Goal: Task Accomplishment & Management: Use online tool/utility

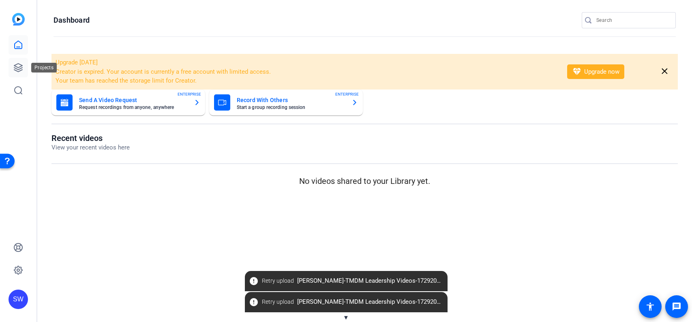
click at [13, 70] on link at bounding box center [18, 67] width 19 height 19
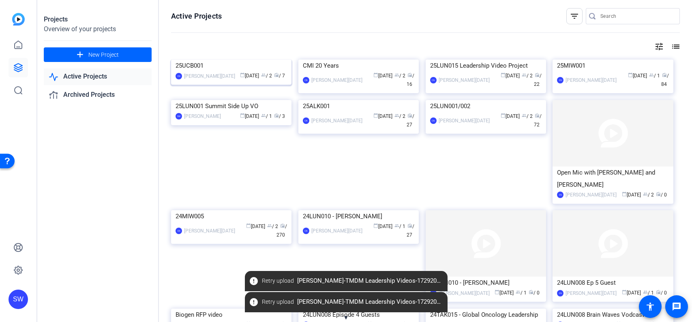
click at [236, 60] on img at bounding box center [231, 60] width 120 height 0
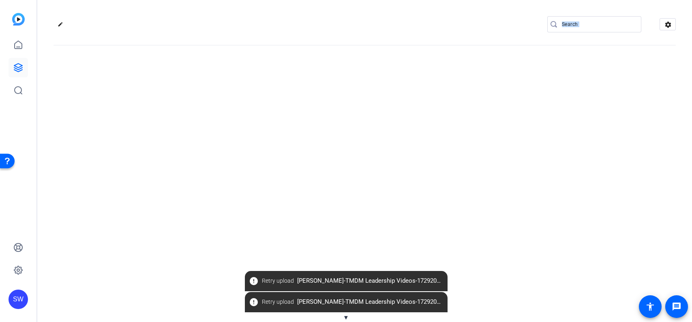
click at [236, 105] on div "edit settings" at bounding box center [364, 161] width 655 height 322
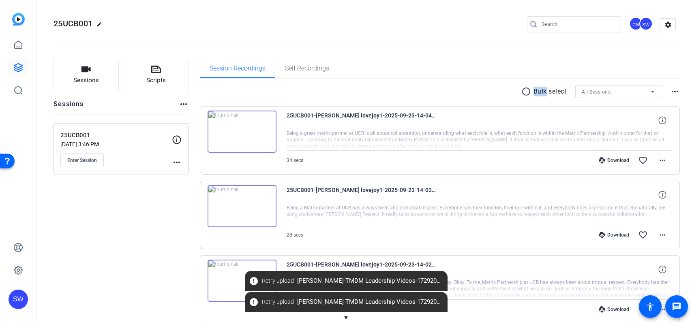
click at [426, 98] on div "radio_button_unchecked Bulk select All Sessions more_horiz" at bounding box center [440, 91] width 480 height 13
click at [90, 159] on span "Enter Session" at bounding box center [82, 160] width 30 height 6
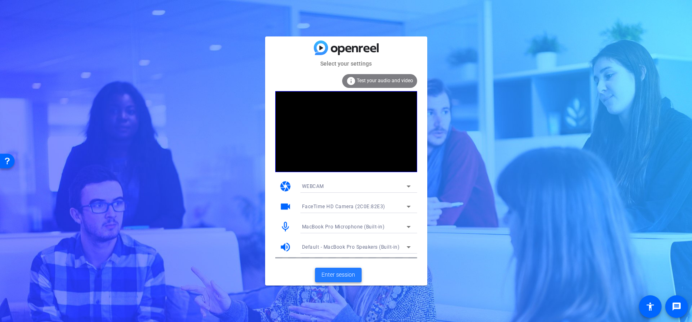
click at [335, 274] on span "Enter session" at bounding box center [338, 275] width 34 height 9
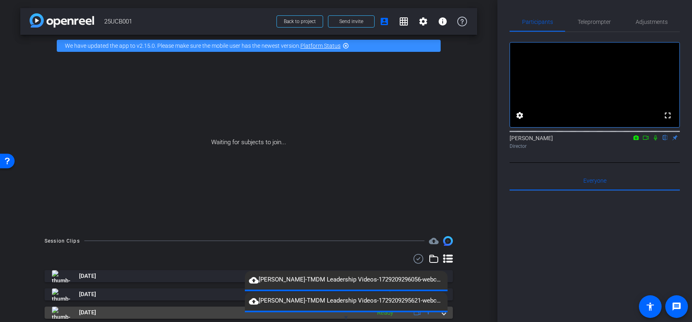
click at [349, 316] on span "▼" at bounding box center [346, 317] width 6 height 7
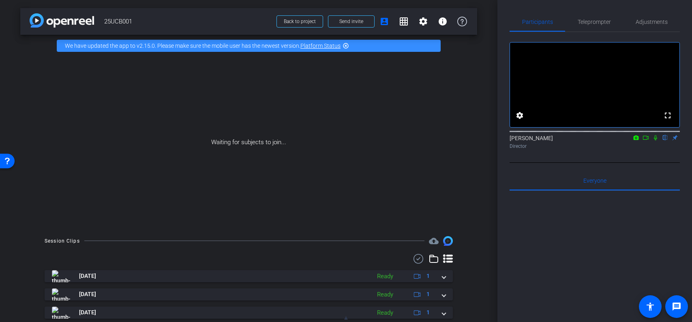
click at [474, 236] on div "arrow_back 25UCB001 Back to project Send invite account_box grid_on settings in…" at bounding box center [248, 161] width 497 height 322
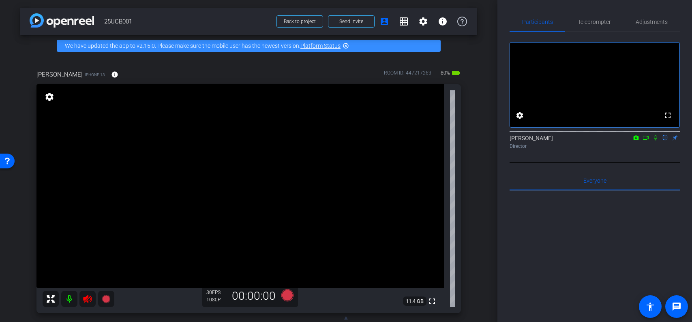
click at [89, 300] on icon at bounding box center [88, 299] width 10 height 10
click at [649, 17] on span "Adjustments" at bounding box center [652, 21] width 32 height 19
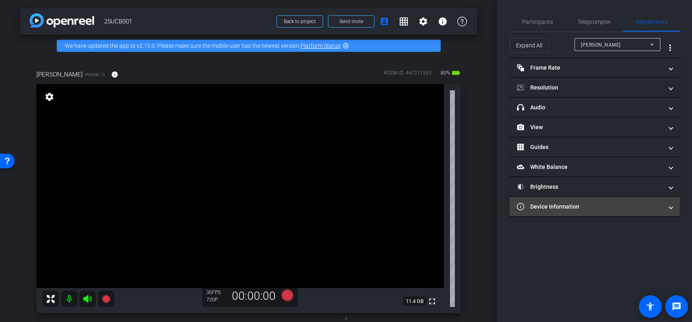
click at [544, 205] on mat-panel-title "Device Information" at bounding box center [590, 207] width 146 height 9
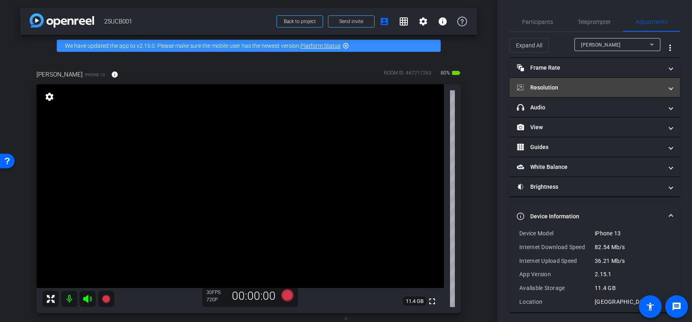
scroll to position [0, 0]
click at [557, 94] on mat-expansion-panel-header "Resolution" at bounding box center [595, 86] width 170 height 19
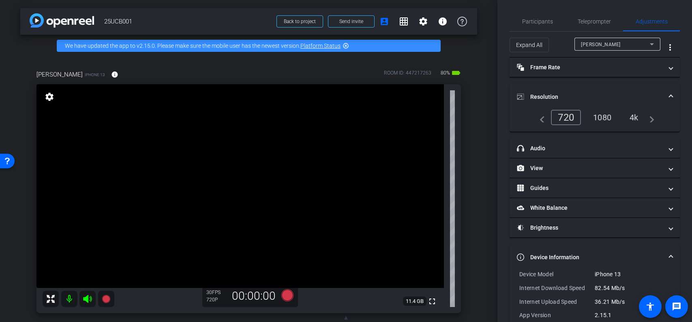
scroll to position [0, 0]
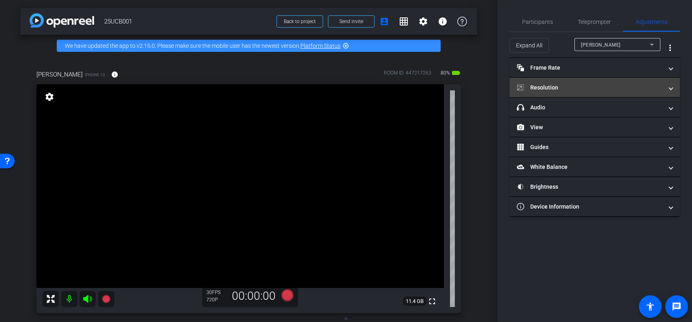
click at [575, 94] on mat-expansion-panel-header "Resolution" at bounding box center [595, 87] width 170 height 19
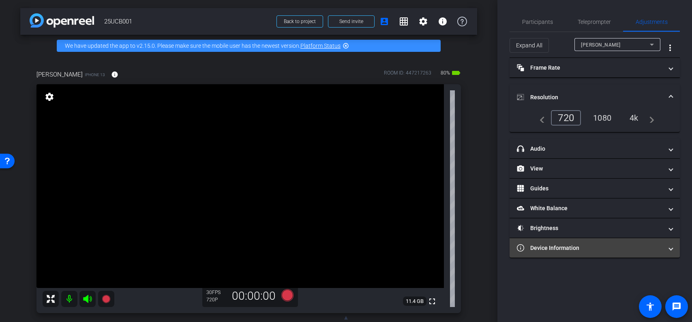
click at [584, 243] on mat-expansion-panel-header "Device Information" at bounding box center [595, 247] width 170 height 19
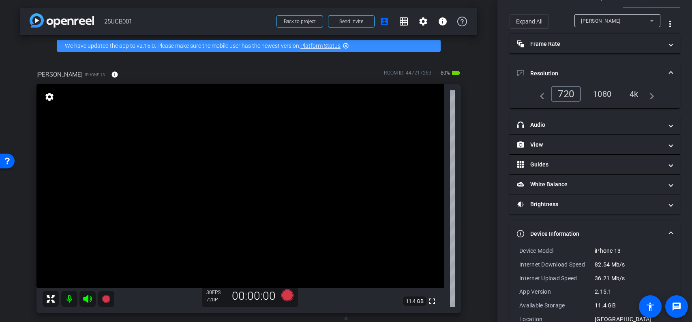
scroll to position [34, 0]
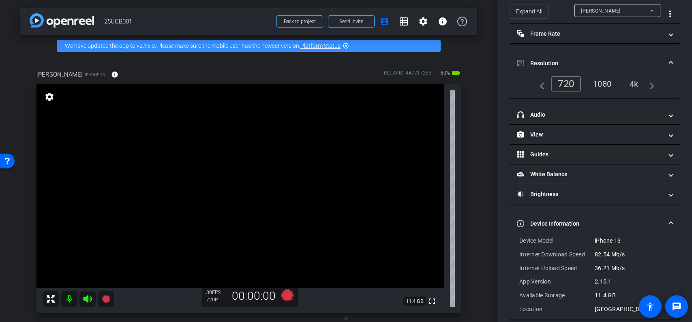
click at [610, 85] on div "1080" at bounding box center [602, 84] width 30 height 14
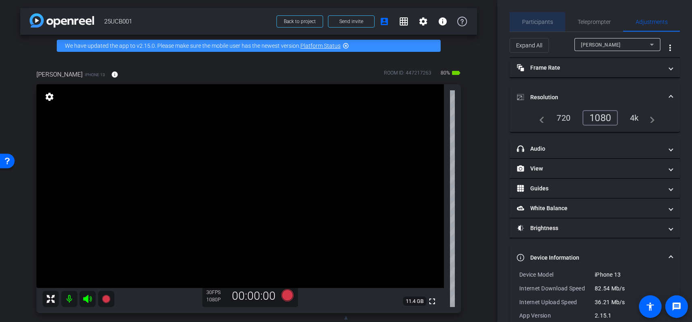
click at [546, 23] on span "Participants" at bounding box center [537, 22] width 31 height 6
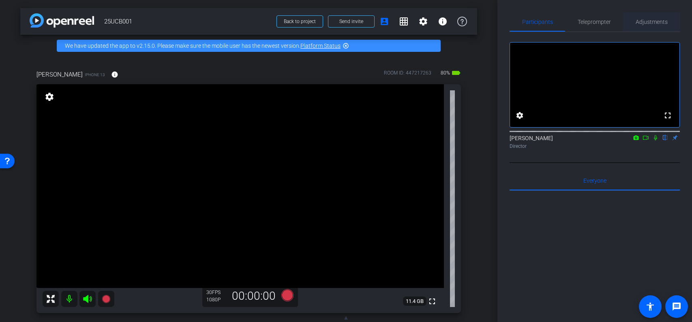
click at [650, 22] on span "Adjustments" at bounding box center [652, 22] width 32 height 6
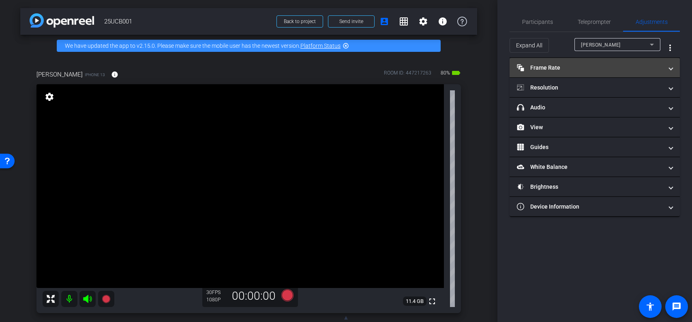
click at [551, 73] on mat-expansion-panel-header "Frame Rate Frame Rate" at bounding box center [595, 67] width 170 height 19
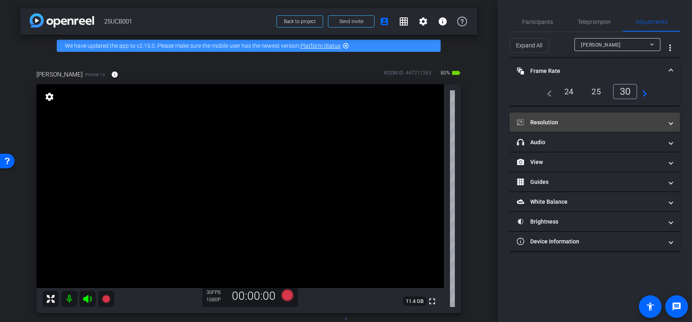
click at [556, 125] on mat-panel-title "Resolution" at bounding box center [590, 122] width 146 height 9
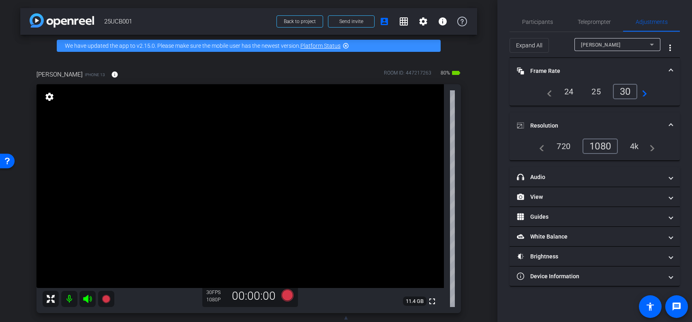
click at [637, 145] on div "4k" at bounding box center [634, 146] width 21 height 14
click at [636, 148] on div "4k" at bounding box center [632, 146] width 24 height 15
click at [607, 128] on mat-panel-title "Resolution" at bounding box center [590, 126] width 146 height 9
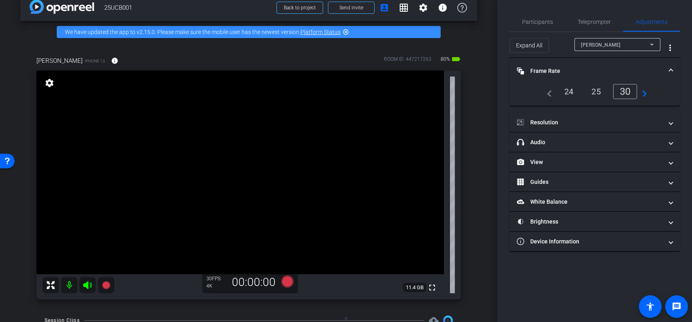
scroll to position [12, 0]
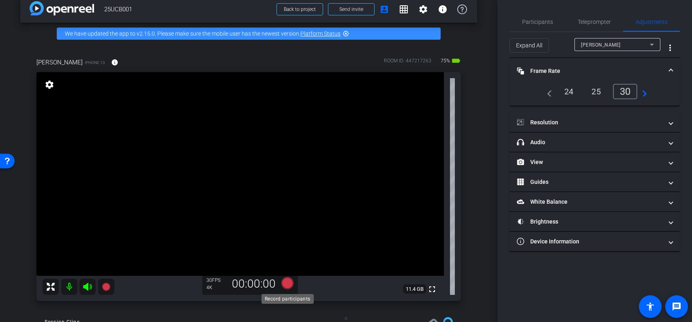
click at [288, 284] on icon at bounding box center [287, 283] width 12 height 12
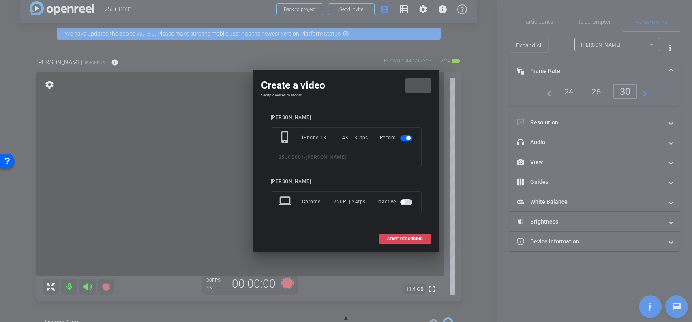
click at [408, 238] on span "START RECORDING" at bounding box center [405, 239] width 36 height 4
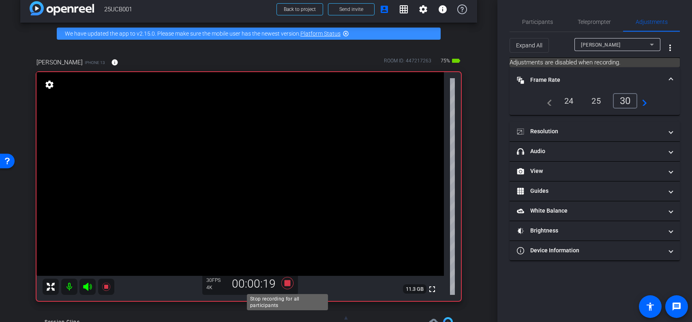
click at [288, 286] on icon at bounding box center [287, 283] width 12 height 12
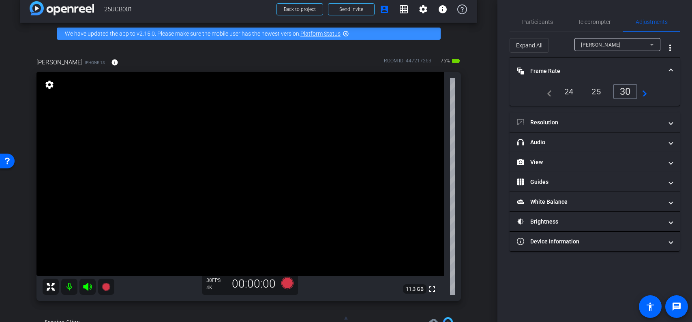
click at [469, 252] on div "[PERSON_NAME] iPhone 13 info ROOM ID: 447217263 75% battery_std fullscreen sett…" at bounding box center [248, 177] width 457 height 265
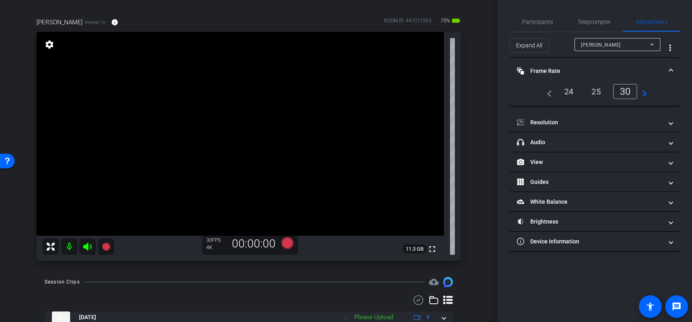
scroll to position [51, 0]
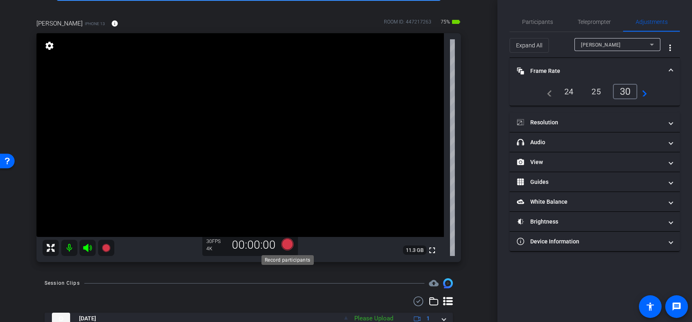
click at [286, 244] on icon at bounding box center [287, 244] width 12 height 12
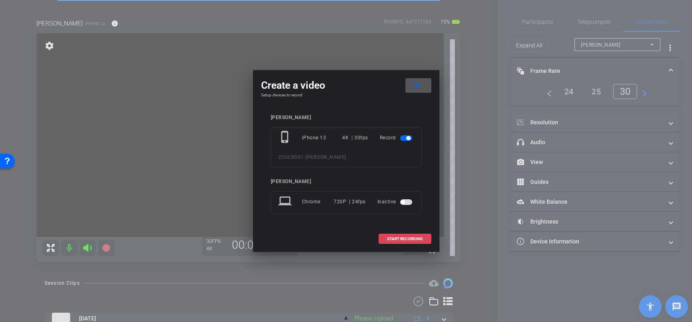
click at [402, 239] on span "START RECORDING" at bounding box center [405, 239] width 36 height 4
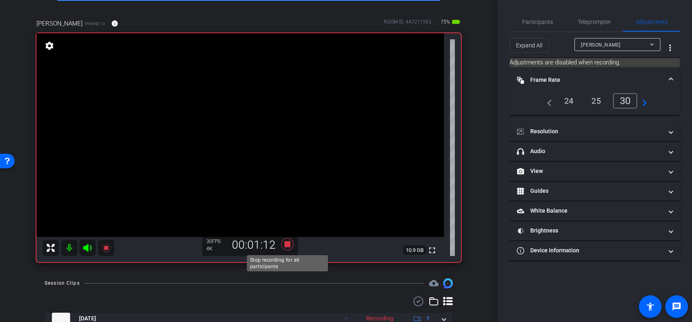
click at [287, 245] on icon at bounding box center [287, 244] width 12 height 12
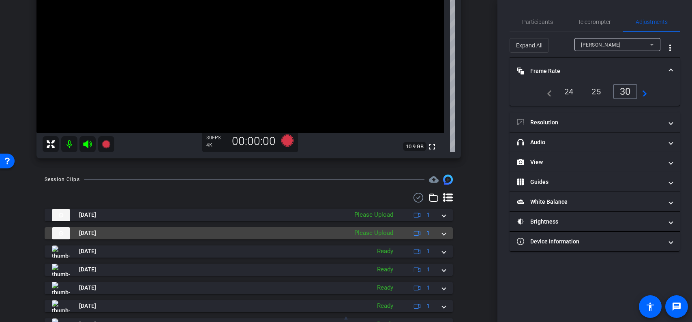
scroll to position [159, 0]
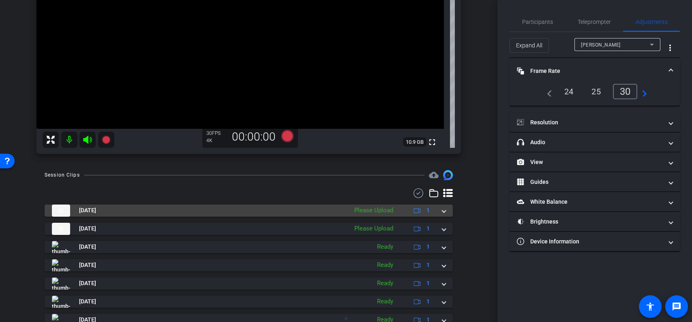
click at [442, 211] on span at bounding box center [443, 210] width 3 height 9
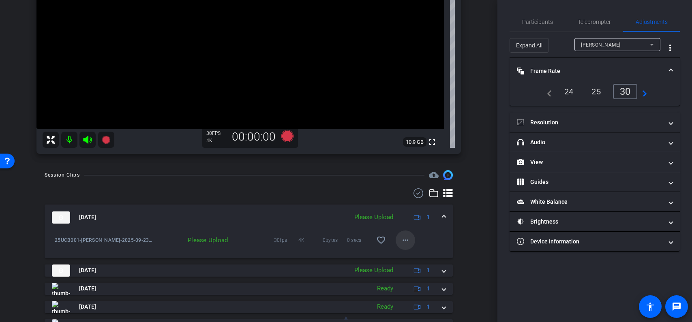
click at [403, 240] on mat-icon "more_horiz" at bounding box center [406, 241] width 10 height 10
click at [411, 260] on span "Upload" at bounding box center [418, 257] width 32 height 10
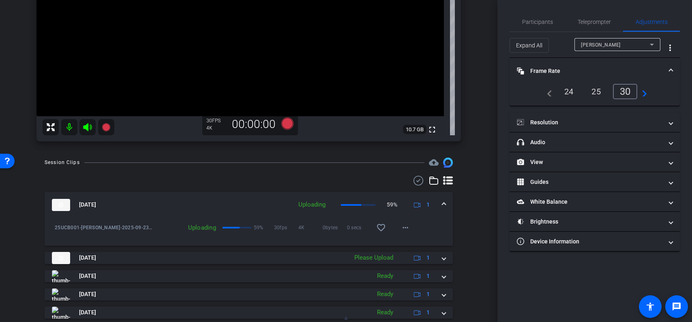
scroll to position [174, 0]
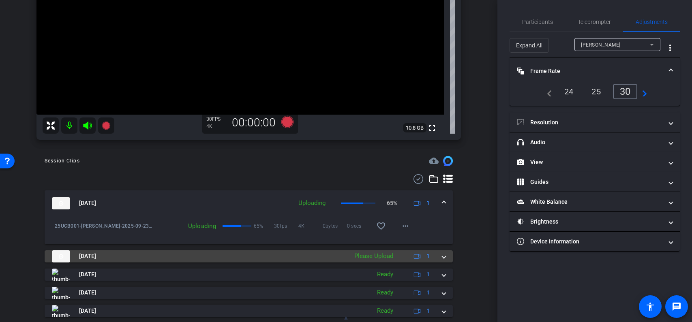
click at [443, 257] on span at bounding box center [443, 256] width 3 height 9
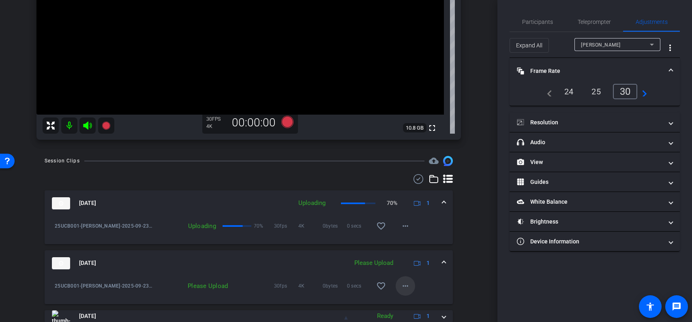
click at [407, 285] on mat-icon "more_horiz" at bounding box center [406, 286] width 10 height 10
click at [415, 272] on span "Delete clip" at bounding box center [418, 269] width 32 height 10
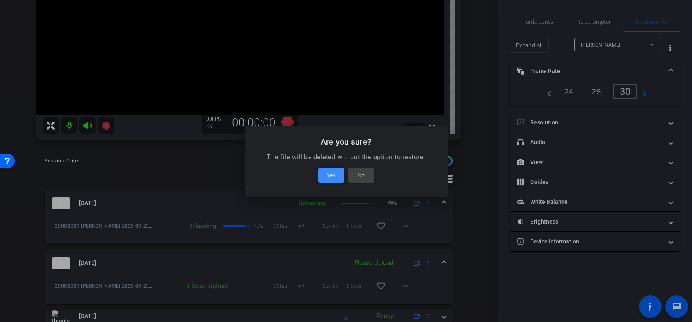
click at [327, 178] on span "Yes" at bounding box center [331, 176] width 9 height 10
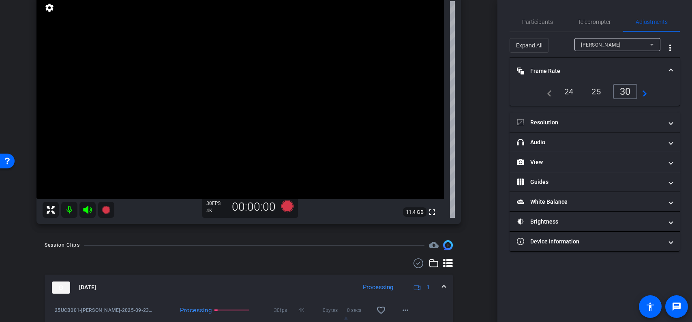
scroll to position [90, 0]
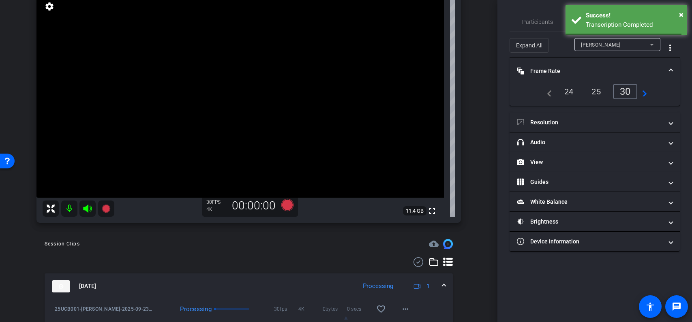
click at [467, 204] on div "[PERSON_NAME] iPhone 13 info ROOM ID: 447217263 75% battery_std fullscreen sett…" at bounding box center [248, 98] width 457 height 265
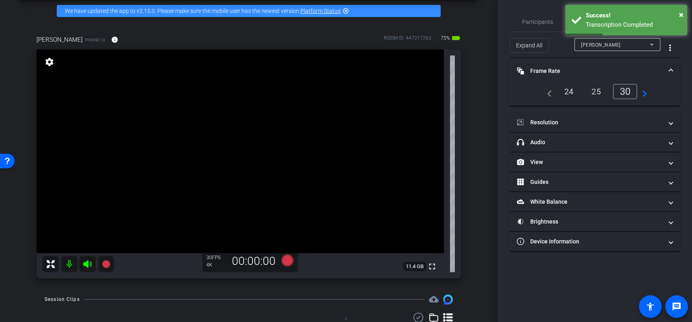
scroll to position [66, 0]
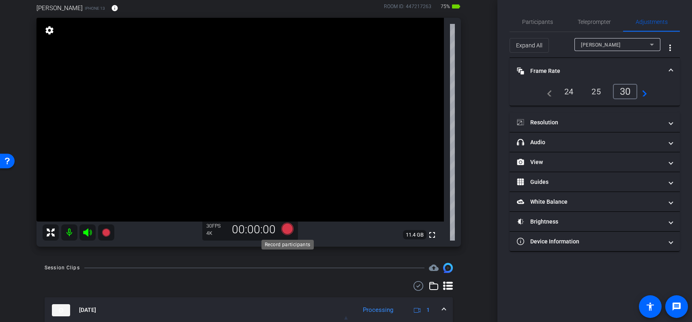
click at [289, 228] on icon at bounding box center [287, 229] width 12 height 12
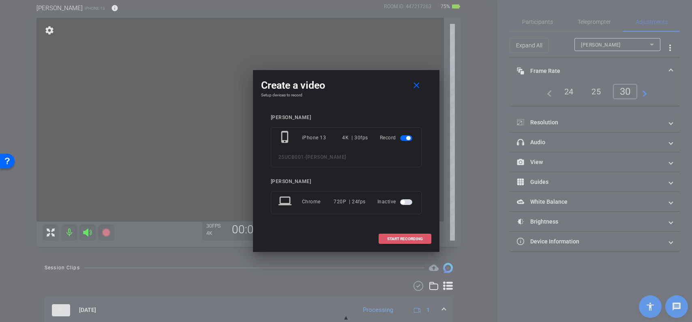
click at [405, 238] on span "START RECORDING" at bounding box center [405, 239] width 36 height 4
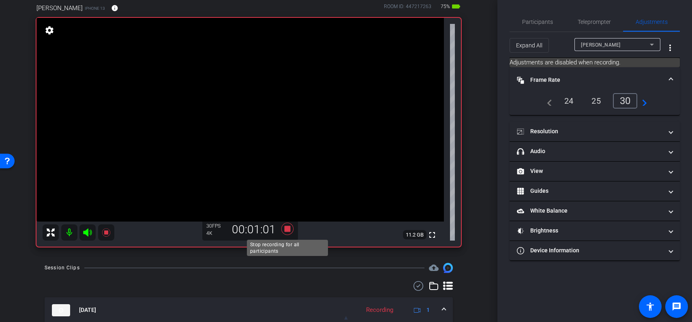
click at [287, 230] on icon at bounding box center [287, 229] width 12 height 12
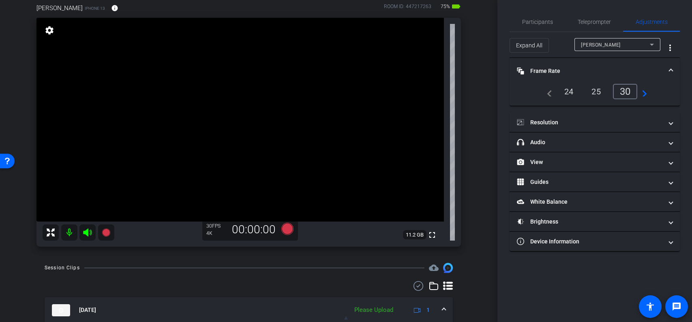
drag, startPoint x: 469, startPoint y: 201, endPoint x: 460, endPoint y: 209, distance: 11.2
click at [469, 201] on div "[PERSON_NAME] iPhone 13 info ROOM ID: 447217263 75% battery_std fullscreen sett…" at bounding box center [248, 122] width 457 height 265
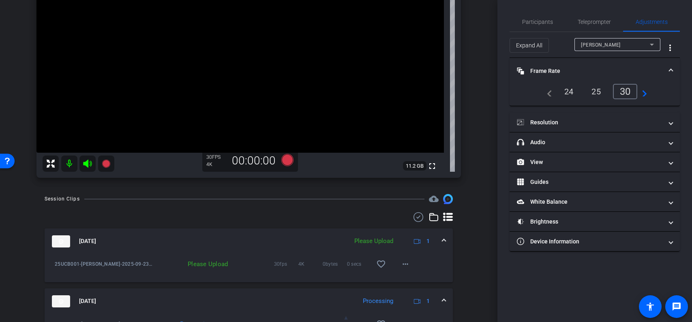
scroll to position [138, 0]
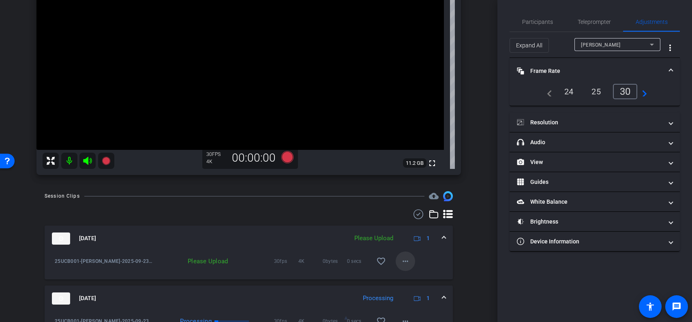
click at [407, 264] on mat-icon "more_horiz" at bounding box center [406, 262] width 10 height 10
click at [415, 277] on span "Upload" at bounding box center [418, 278] width 32 height 10
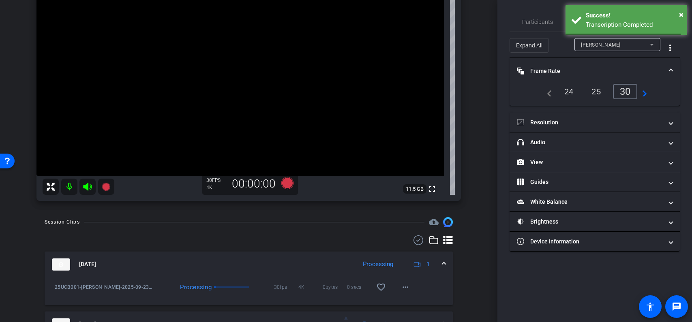
scroll to position [92, 0]
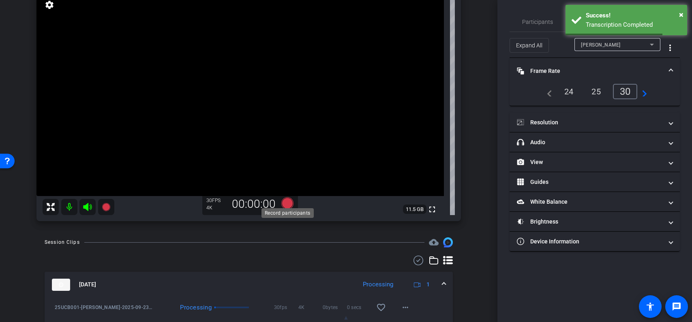
click at [289, 204] on body "Accessibility Screen-Reader Guide, Feedback, and Issue Reporting | New window m…" at bounding box center [346, 161] width 692 height 322
click at [288, 204] on icon at bounding box center [287, 203] width 12 height 12
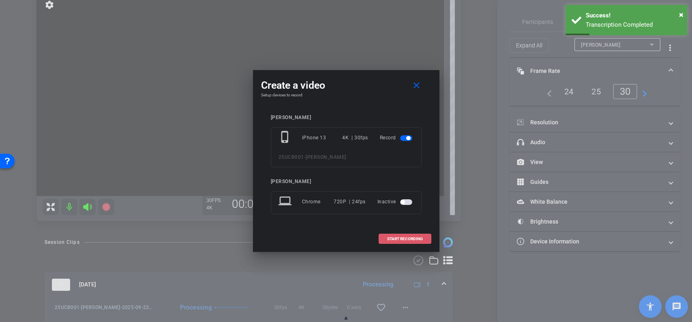
click at [406, 240] on span "START RECORDING" at bounding box center [405, 239] width 36 height 4
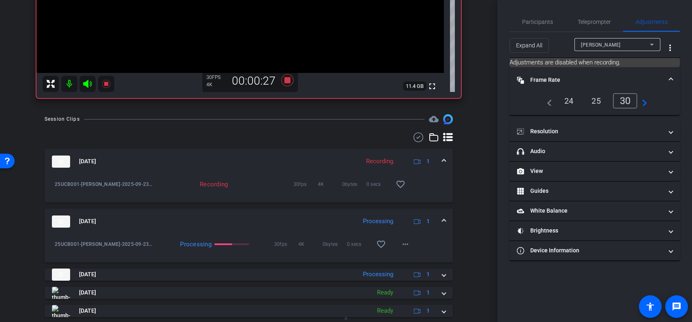
scroll to position [219, 0]
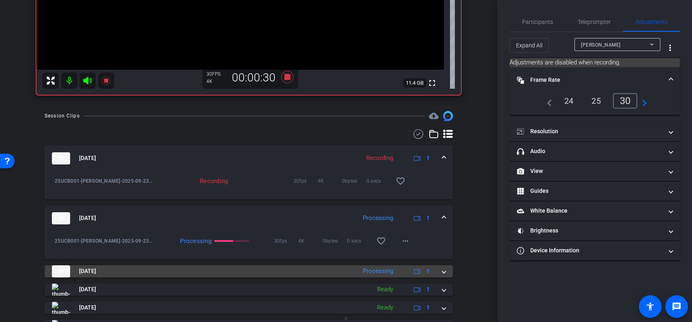
click at [444, 271] on span at bounding box center [443, 271] width 3 height 9
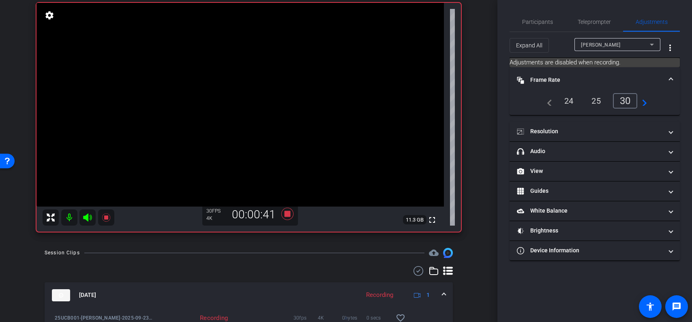
scroll to position [72, 0]
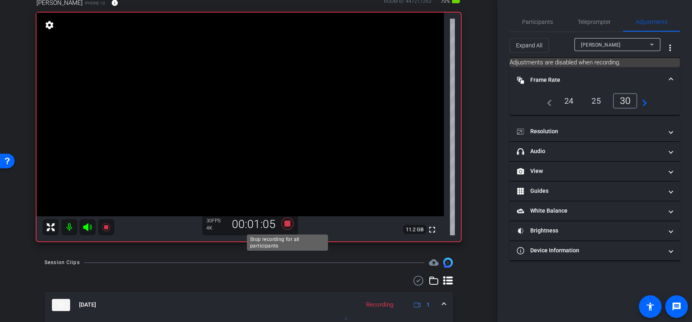
click at [288, 225] on icon at bounding box center [287, 224] width 12 height 12
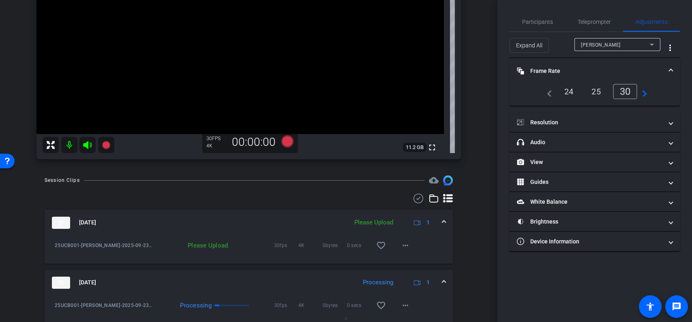
scroll to position [156, 0]
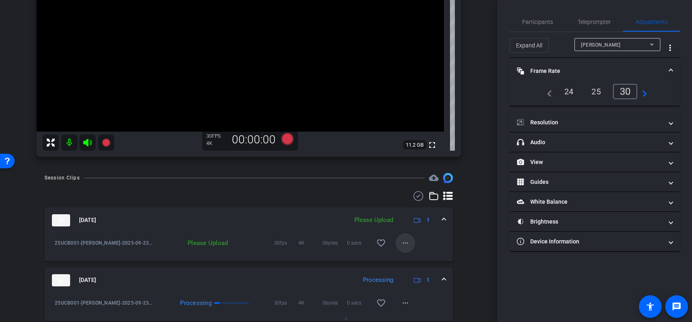
click at [408, 245] on mat-icon "more_horiz" at bounding box center [406, 243] width 10 height 10
click at [418, 258] on span "Upload" at bounding box center [418, 260] width 32 height 10
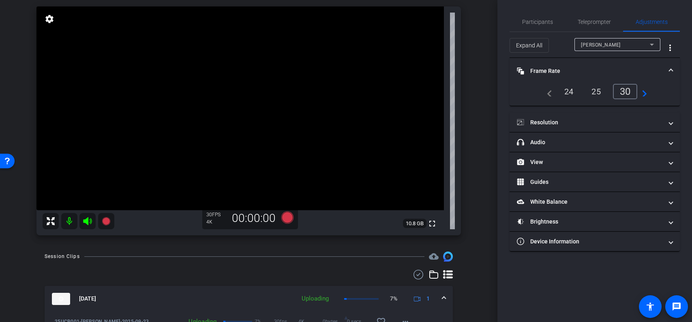
scroll to position [77, 0]
click at [541, 22] on span "Participants" at bounding box center [537, 22] width 31 height 6
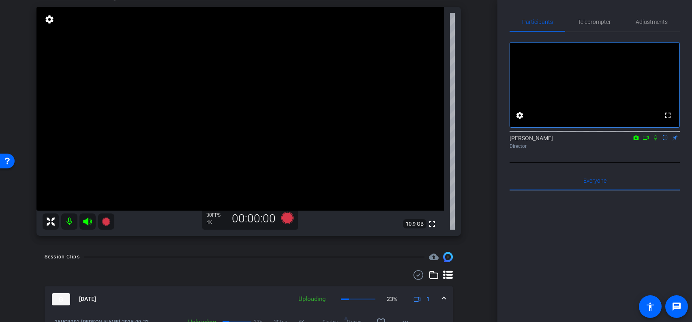
click at [657, 141] on icon at bounding box center [655, 138] width 6 height 6
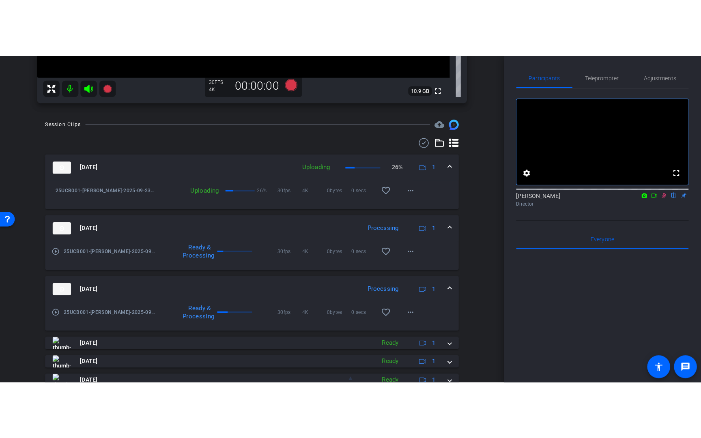
scroll to position [271, 0]
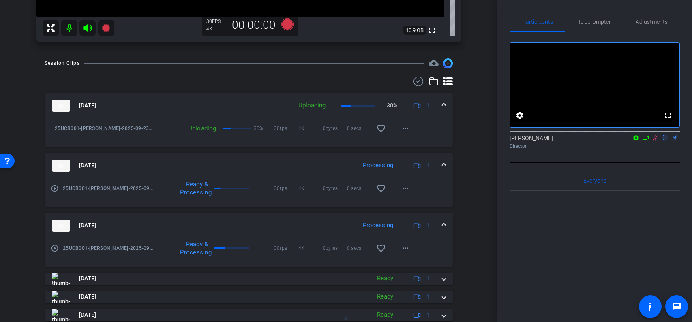
click at [55, 187] on mat-icon "play_circle_outline" at bounding box center [55, 188] width 8 height 8
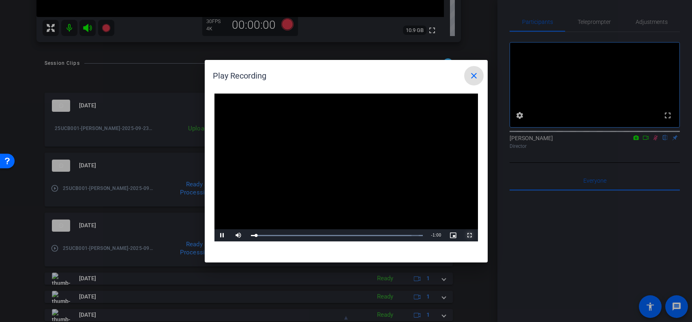
click at [471, 236] on span "Video Player" at bounding box center [470, 236] width 16 height 0
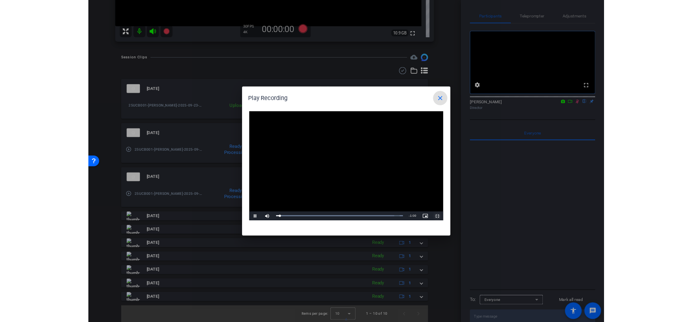
scroll to position [261, 0]
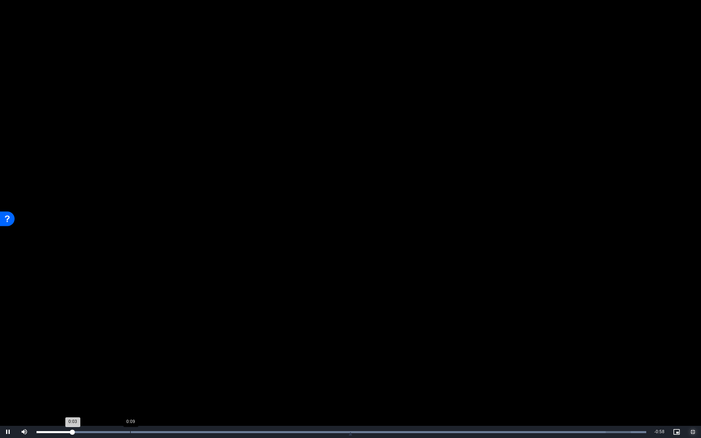
click at [132, 322] on div "Loaded : 100.00% 0:09 0:03" at bounding box center [340, 432] width 617 height 12
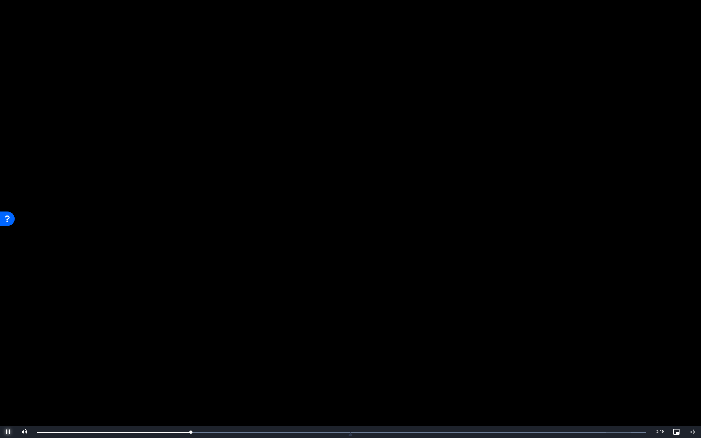
drag, startPoint x: 7, startPoint y: 432, endPoint x: 12, endPoint y: 430, distance: 5.1
click at [7, 322] on span "Video Player" at bounding box center [8, 432] width 16 height 0
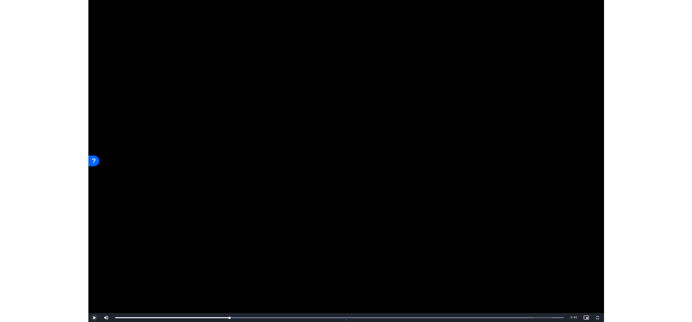
scroll to position [271, 0]
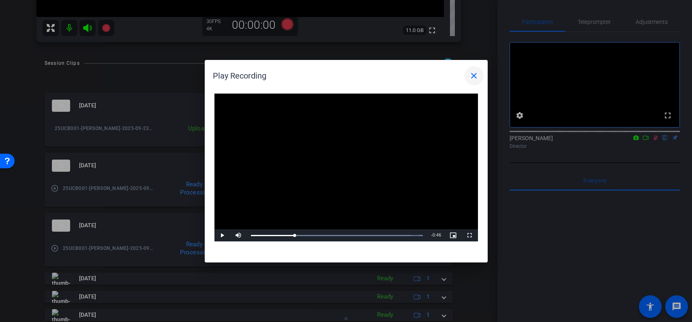
click at [473, 75] on mat-icon "close" at bounding box center [474, 76] width 10 height 10
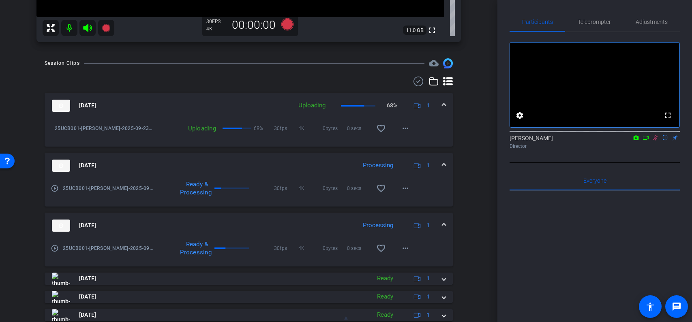
click at [55, 251] on mat-icon "play_circle_outline" at bounding box center [55, 248] width 8 height 8
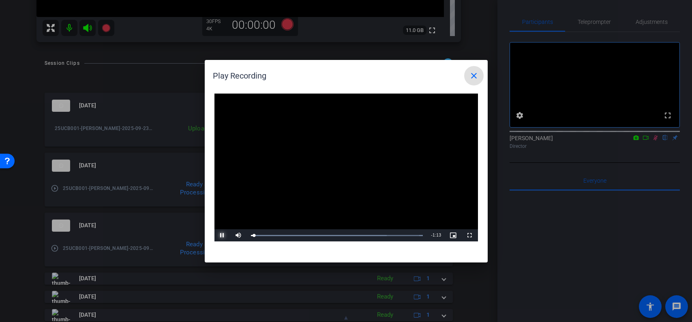
click at [225, 236] on span "Video Player" at bounding box center [222, 236] width 16 height 0
click at [312, 235] on div "Loaded : 100.00% 0:25 0:03" at bounding box center [337, 236] width 172 height 2
drag, startPoint x: 223, startPoint y: 236, endPoint x: 351, endPoint y: 155, distance: 151.4
click at [223, 236] on span "Video Player" at bounding box center [222, 236] width 16 height 0
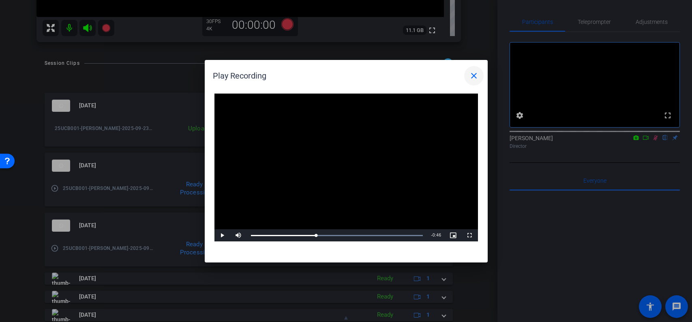
click at [474, 75] on mat-icon "close" at bounding box center [474, 76] width 10 height 10
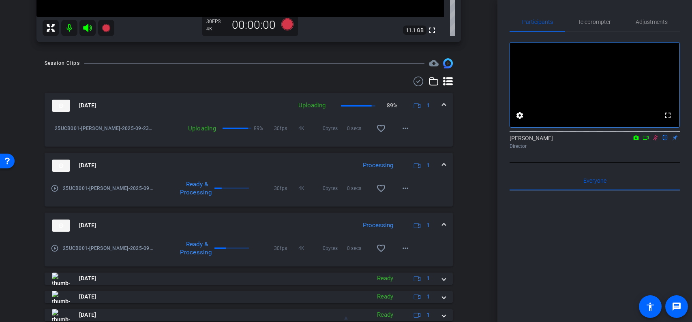
click at [503, 75] on div "Participants Teleprompter Adjustments fullscreen settings [PERSON_NAME] flip Di…" at bounding box center [594, 161] width 195 height 322
click at [483, 86] on div "arrow_back 25UCB001 Back to project Send invite account_box grid_on settings in…" at bounding box center [248, 161] width 497 height 322
click at [478, 91] on div "arrow_back 25UCB001 Back to project Send invite account_box grid_on settings in…" at bounding box center [248, 161] width 497 height 322
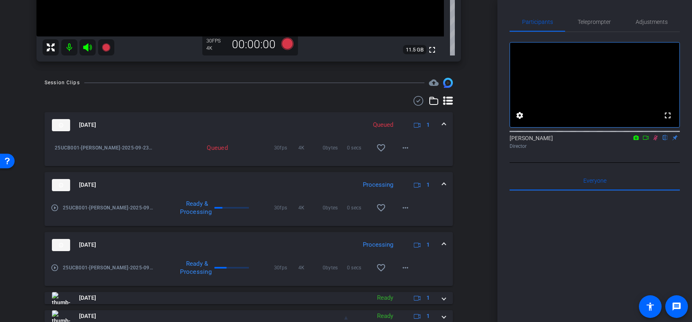
click at [656, 141] on icon at bounding box center [656, 137] width 4 height 5
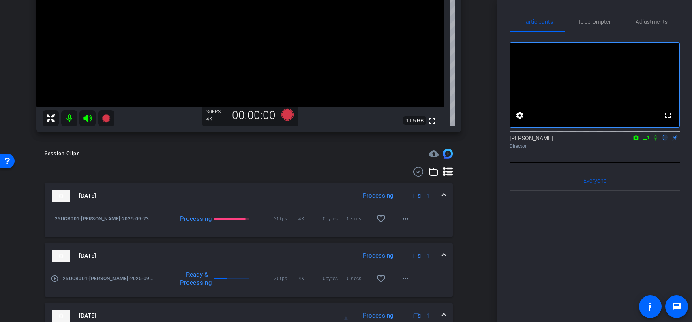
scroll to position [182, 0]
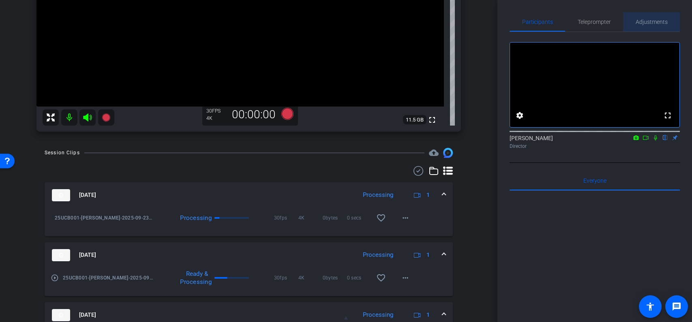
click at [647, 20] on span "Adjustments" at bounding box center [652, 22] width 32 height 6
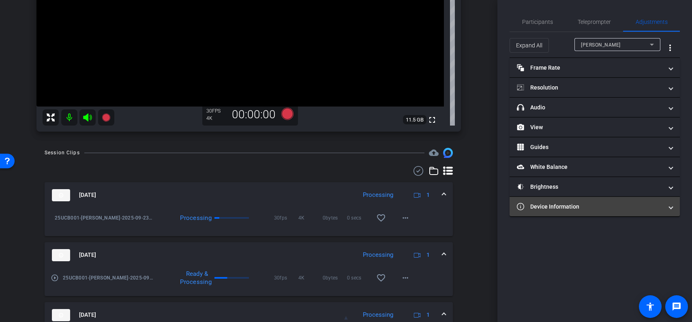
click at [600, 211] on mat-expansion-panel-header "Device Information" at bounding box center [595, 206] width 170 height 19
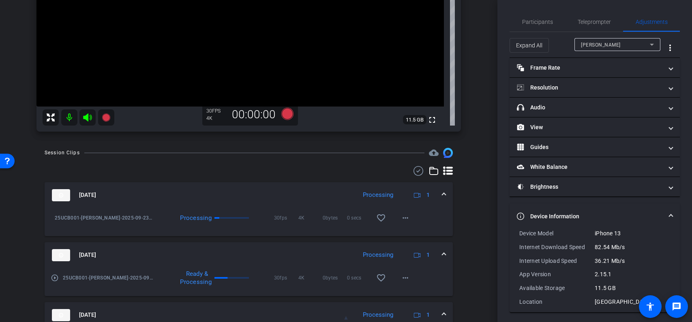
scroll to position [3, 0]
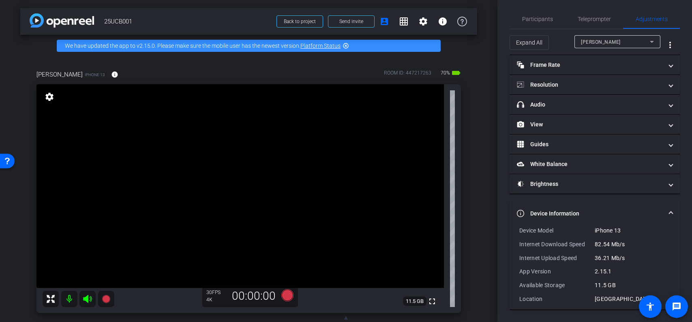
scroll to position [2, 0]
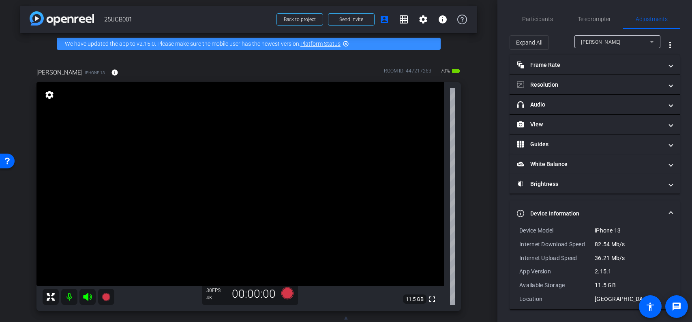
click at [477, 176] on div "[PERSON_NAME] iPhone 13 info ROOM ID: 447217263 70% battery_std fullscreen sett…" at bounding box center [248, 187] width 457 height 265
click at [478, 164] on div "arrow_back 25UCB001 Back to project Send invite account_box grid_on settings in…" at bounding box center [248, 159] width 497 height 322
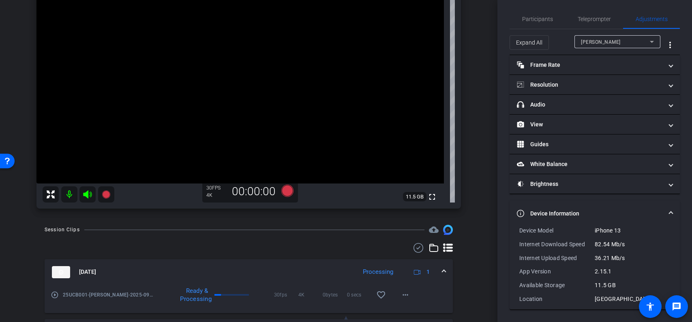
scroll to position [0, 0]
